Goal: Task Accomplishment & Management: Manage account settings

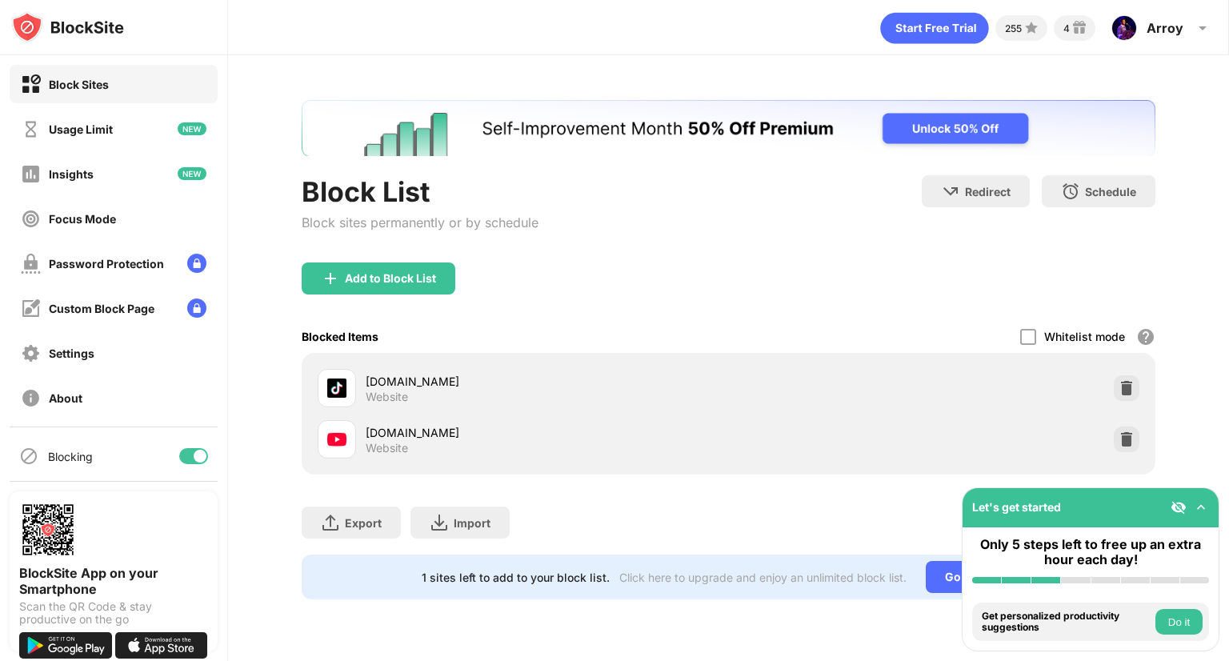
click at [179, 458] on div at bounding box center [193, 456] width 29 height 16
